Goal: Task Accomplishment & Management: Manage account settings

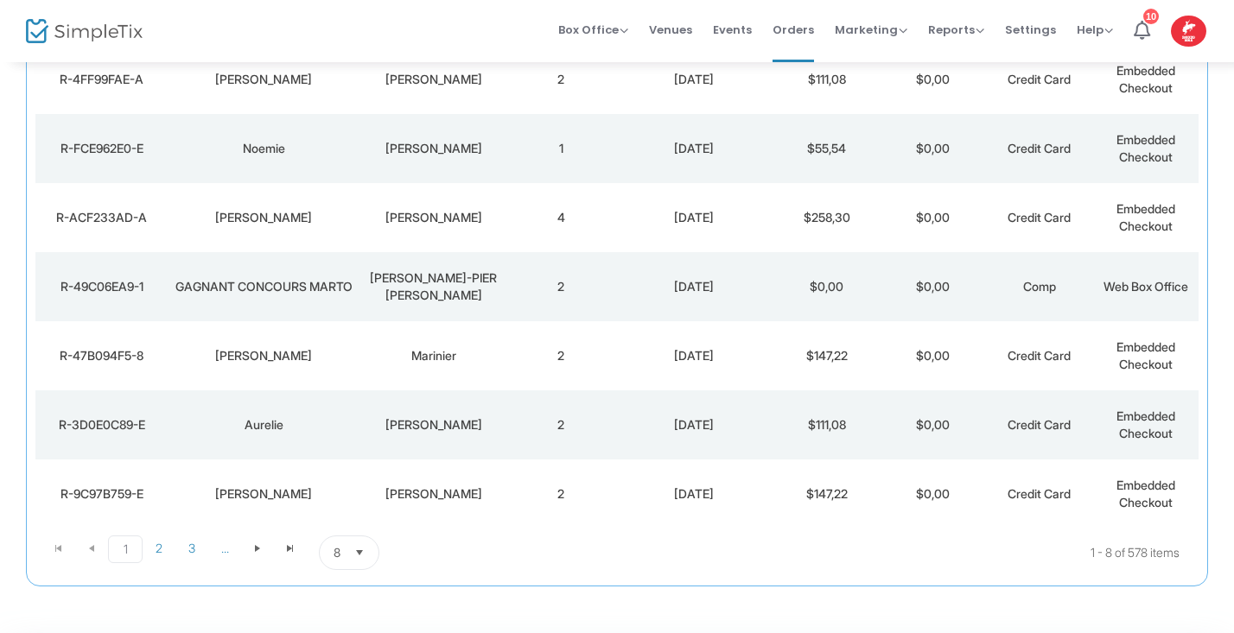
scroll to position [305, 0]
click at [364, 484] on div "[PERSON_NAME]" at bounding box center [434, 492] width 140 height 17
click at [0, 0] on span at bounding box center [0, 0] width 0 height 0
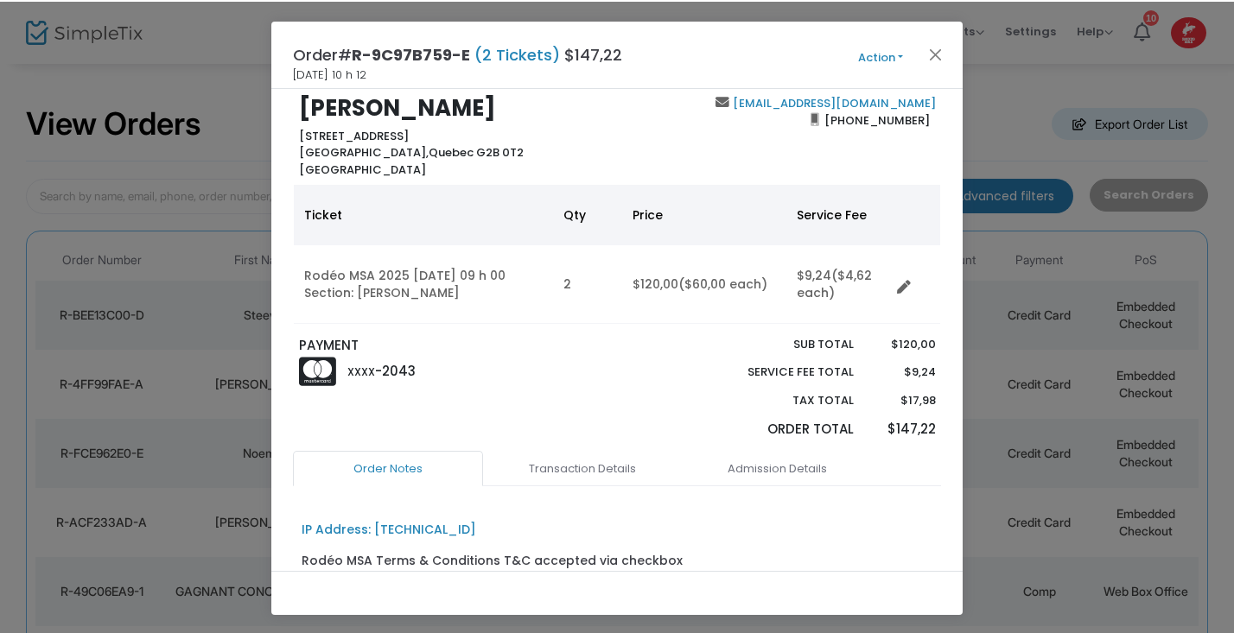
scroll to position [29, 0]
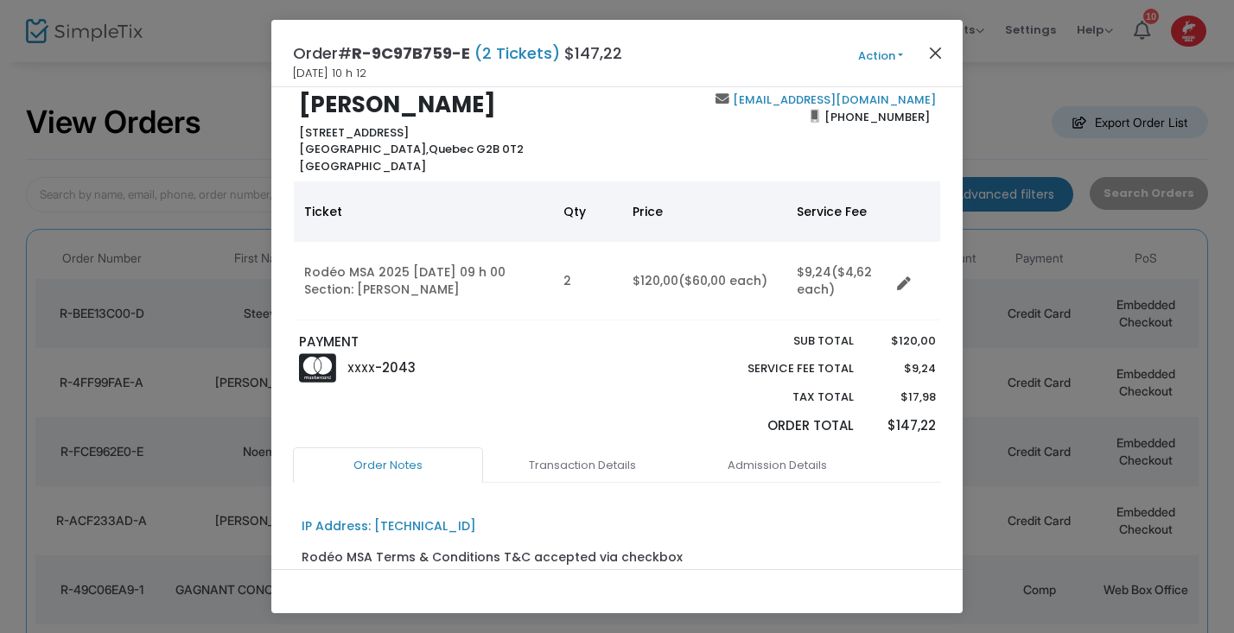
click at [936, 48] on button "Close" at bounding box center [936, 52] width 22 height 22
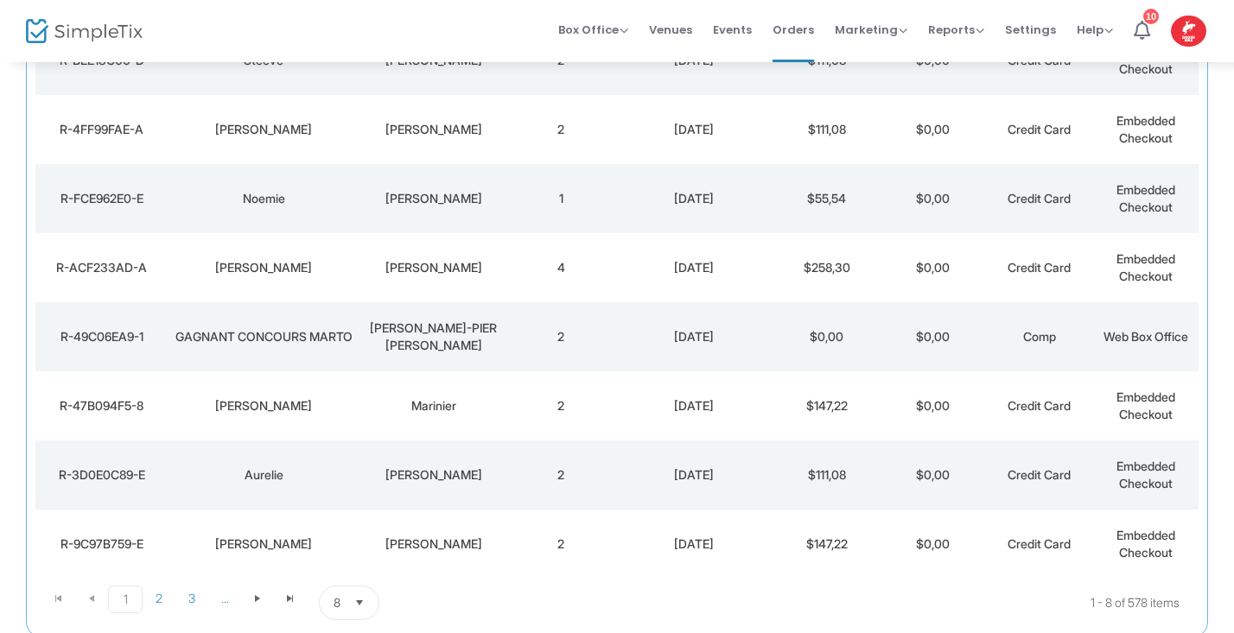
scroll to position [308, 0]
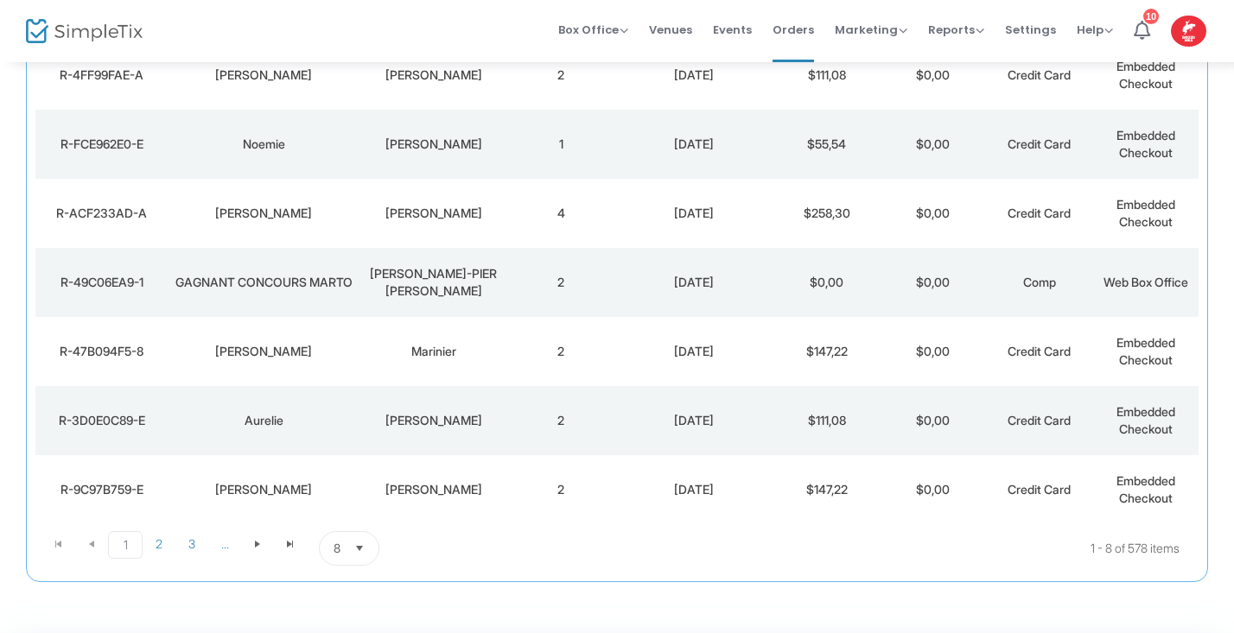
click at [367, 535] on span "Select" at bounding box center [360, 549] width 29 height 29
click at [347, 429] on span "25" at bounding box center [341, 425] width 15 height 17
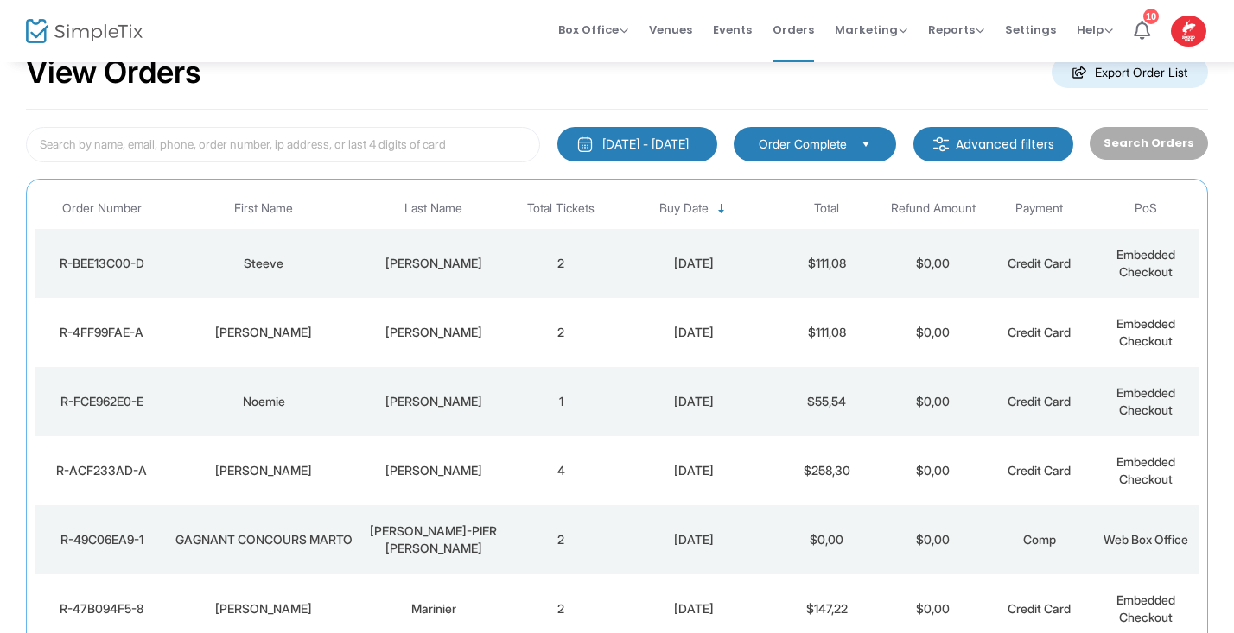
scroll to position [47, 0]
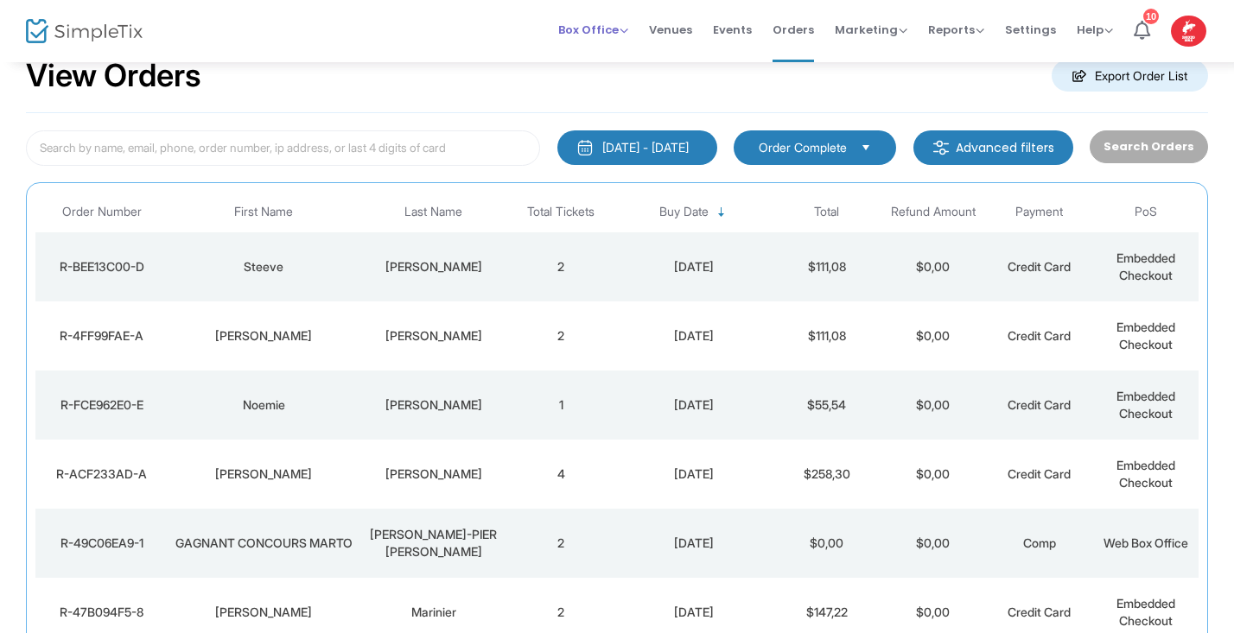
click at [628, 31] on span "Box Office" at bounding box center [593, 30] width 70 height 16
click at [617, 60] on li "Sell Tickets" at bounding box center [620, 58] width 124 height 34
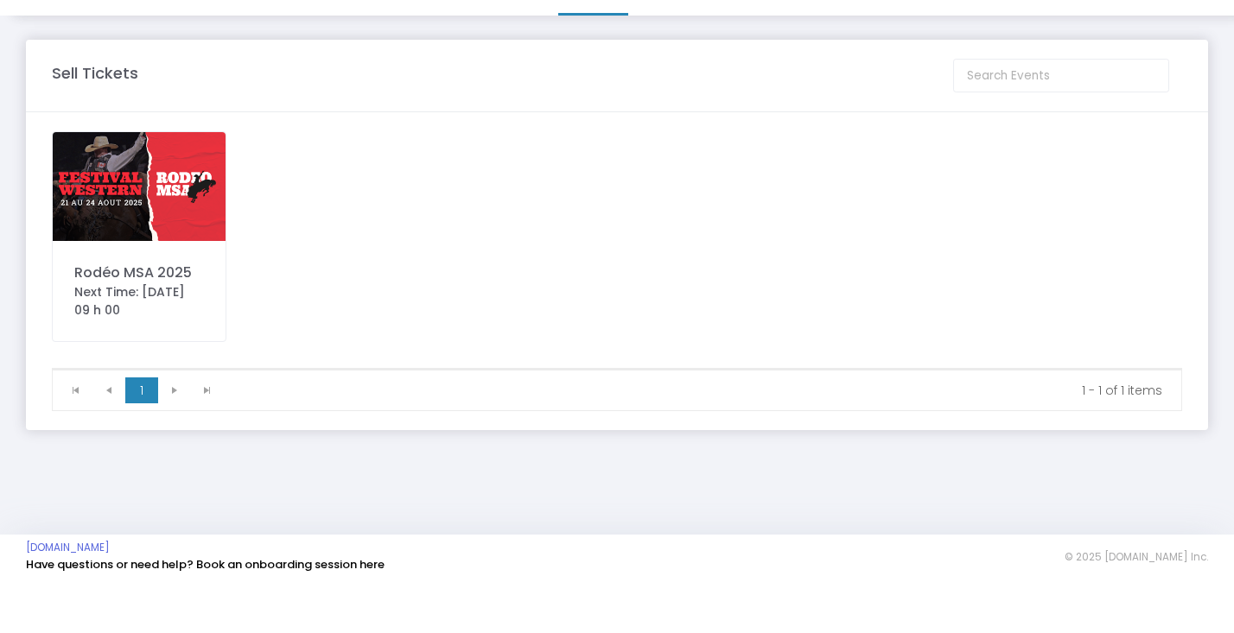
click at [158, 185] on img at bounding box center [139, 233] width 173 height 109
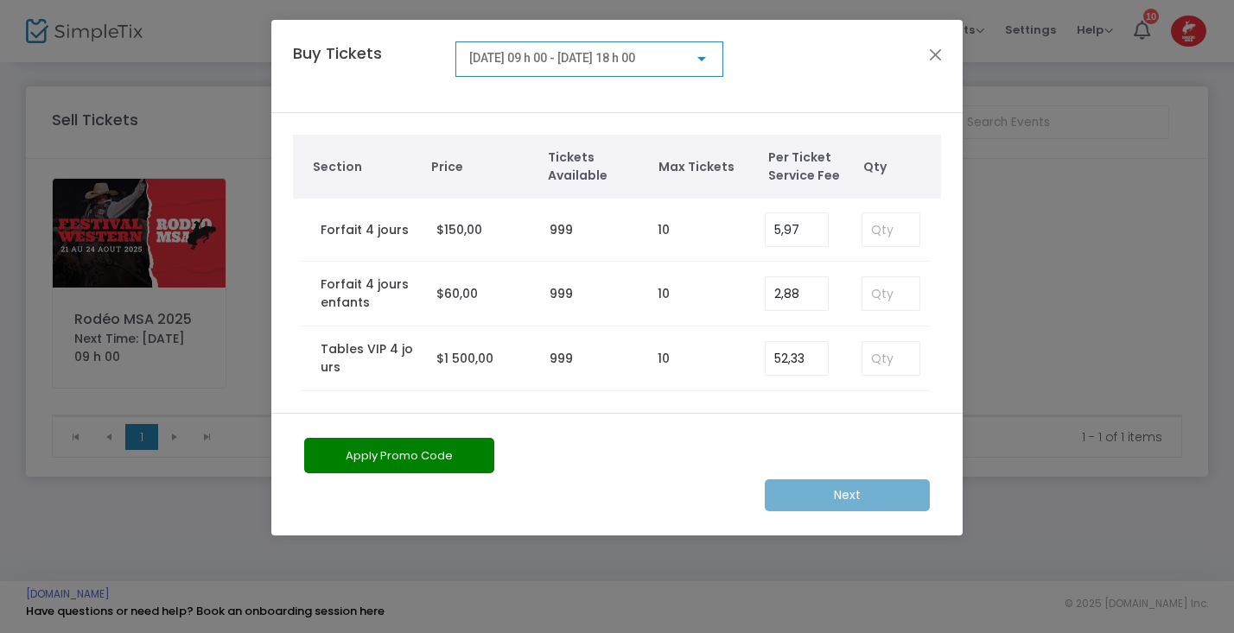
click at [697, 57] on div at bounding box center [701, 59] width 9 height 4
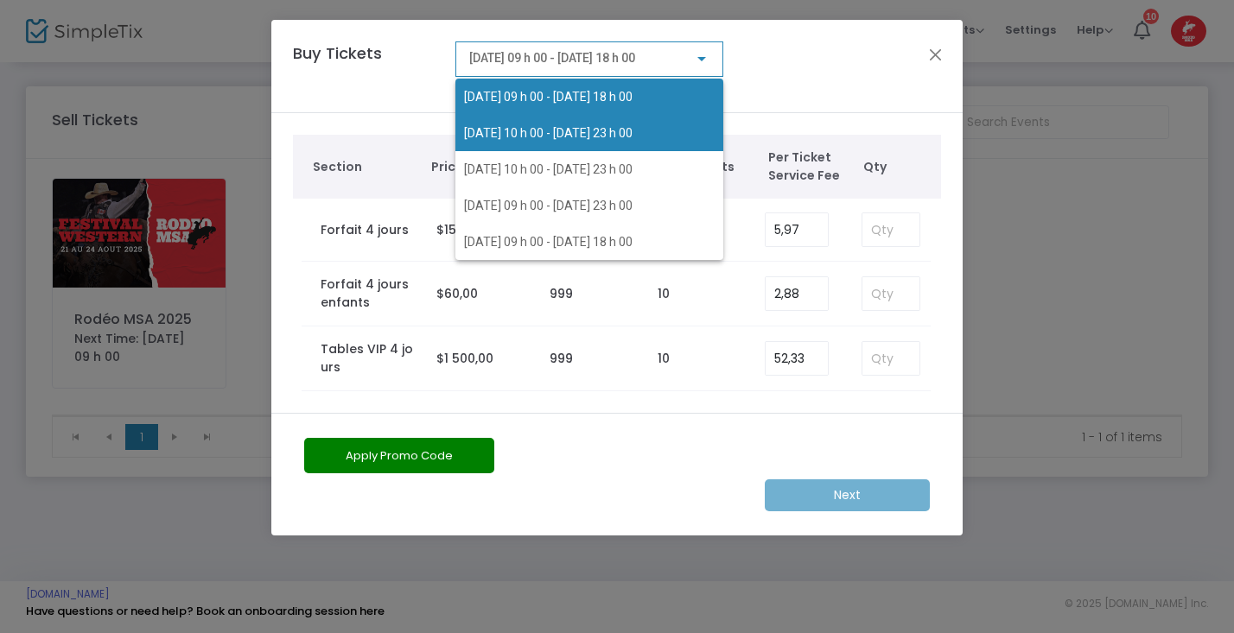
click at [618, 128] on span "[DATE] 10 h 00 - [DATE] 23 h 00" at bounding box center [548, 133] width 169 height 14
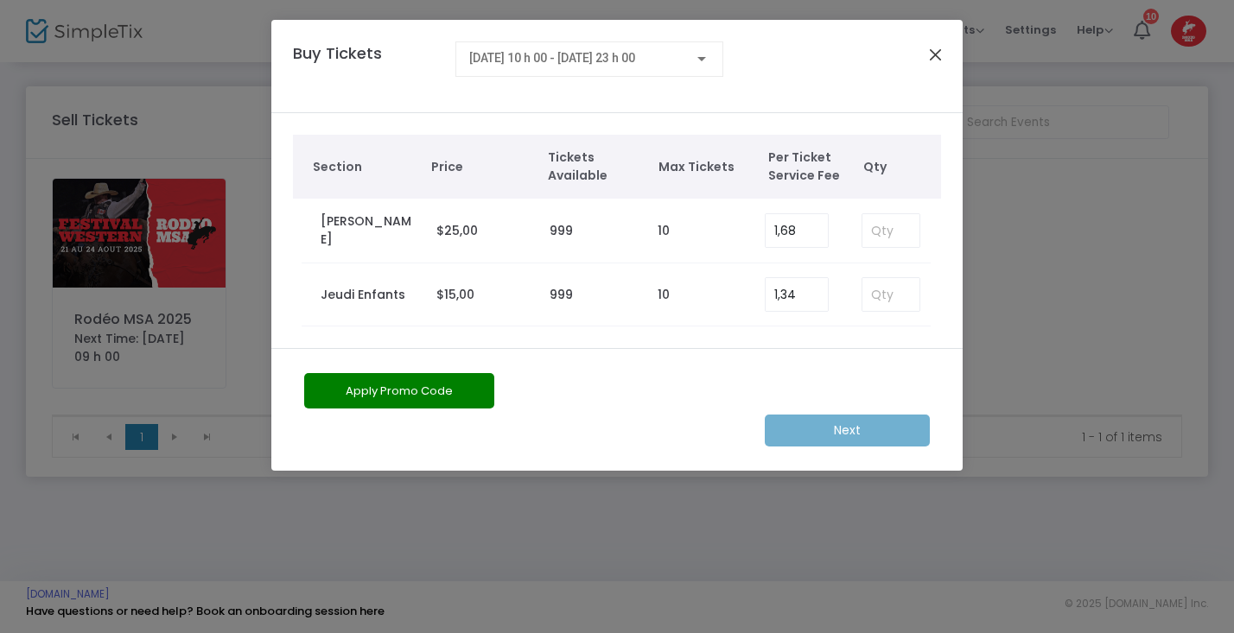
click at [940, 60] on button "Close" at bounding box center [936, 54] width 22 height 22
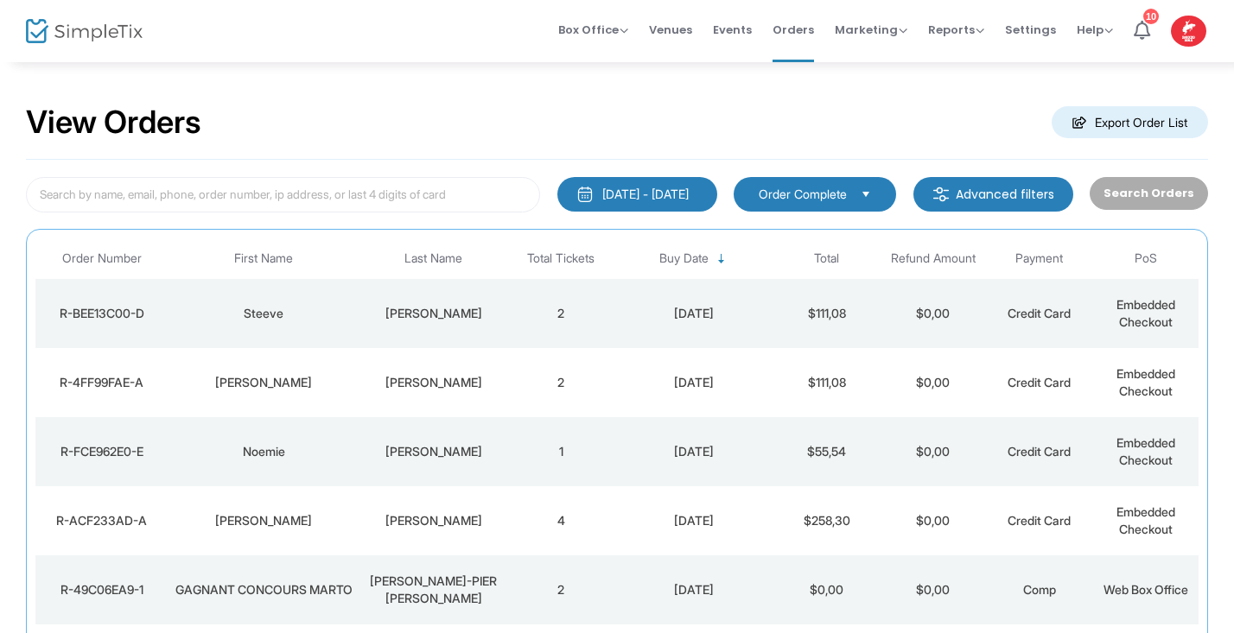
click at [81, 43] on img at bounding box center [84, 31] width 117 height 25
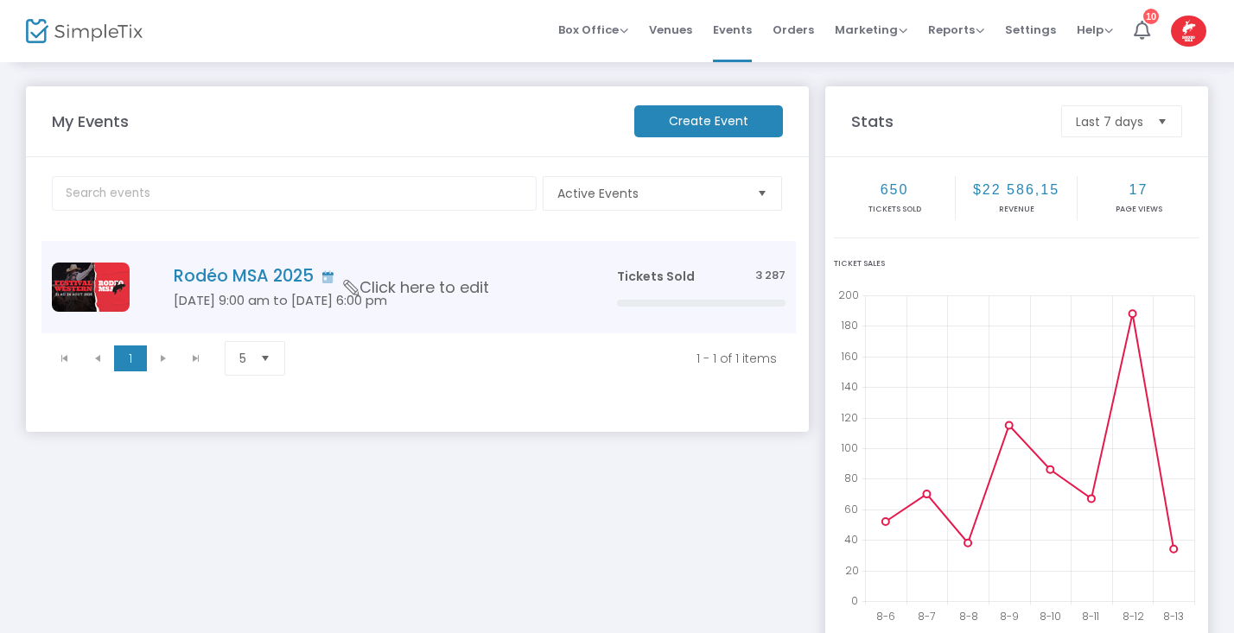
click at [87, 289] on img "Data table" at bounding box center [91, 287] width 78 height 49
